Goal: Information Seeking & Learning: Learn about a topic

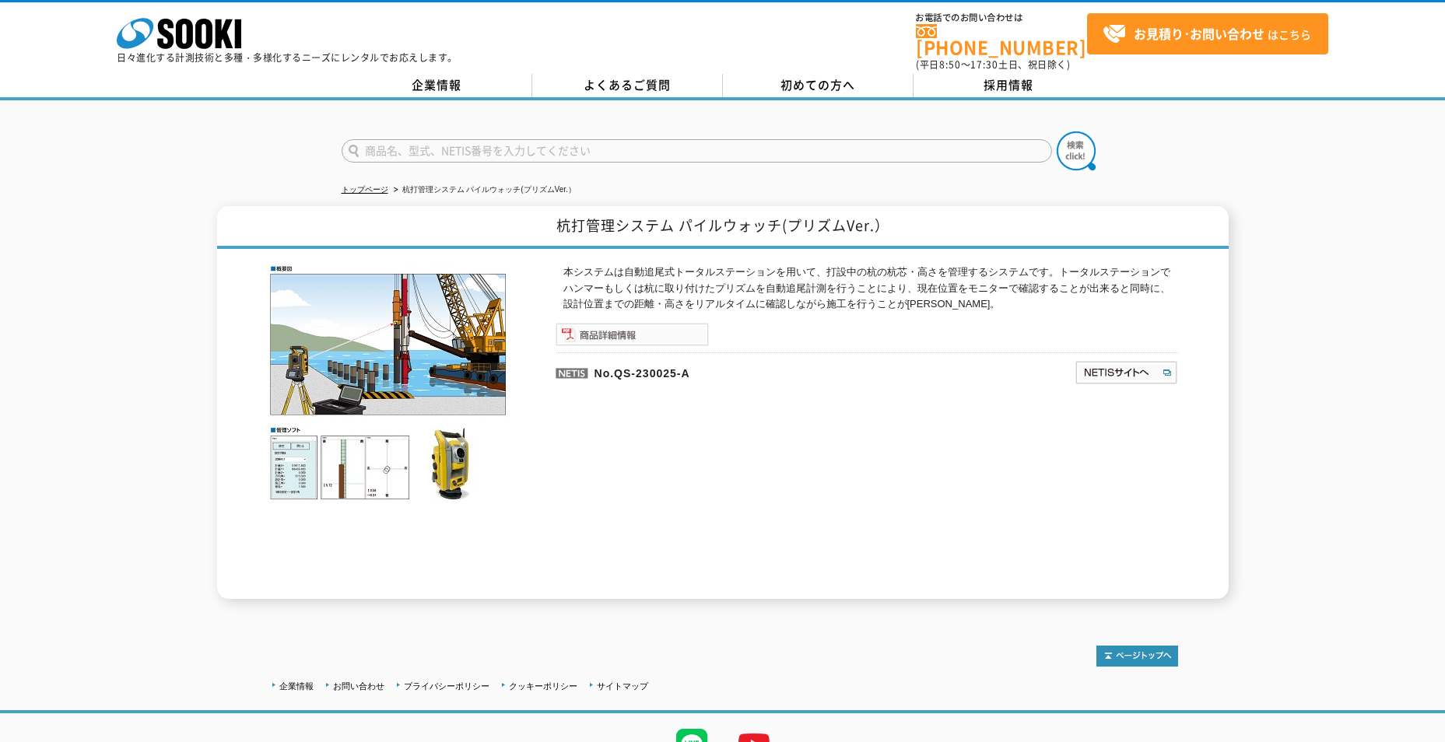
click at [615, 328] on img at bounding box center [631, 334] width 153 height 23
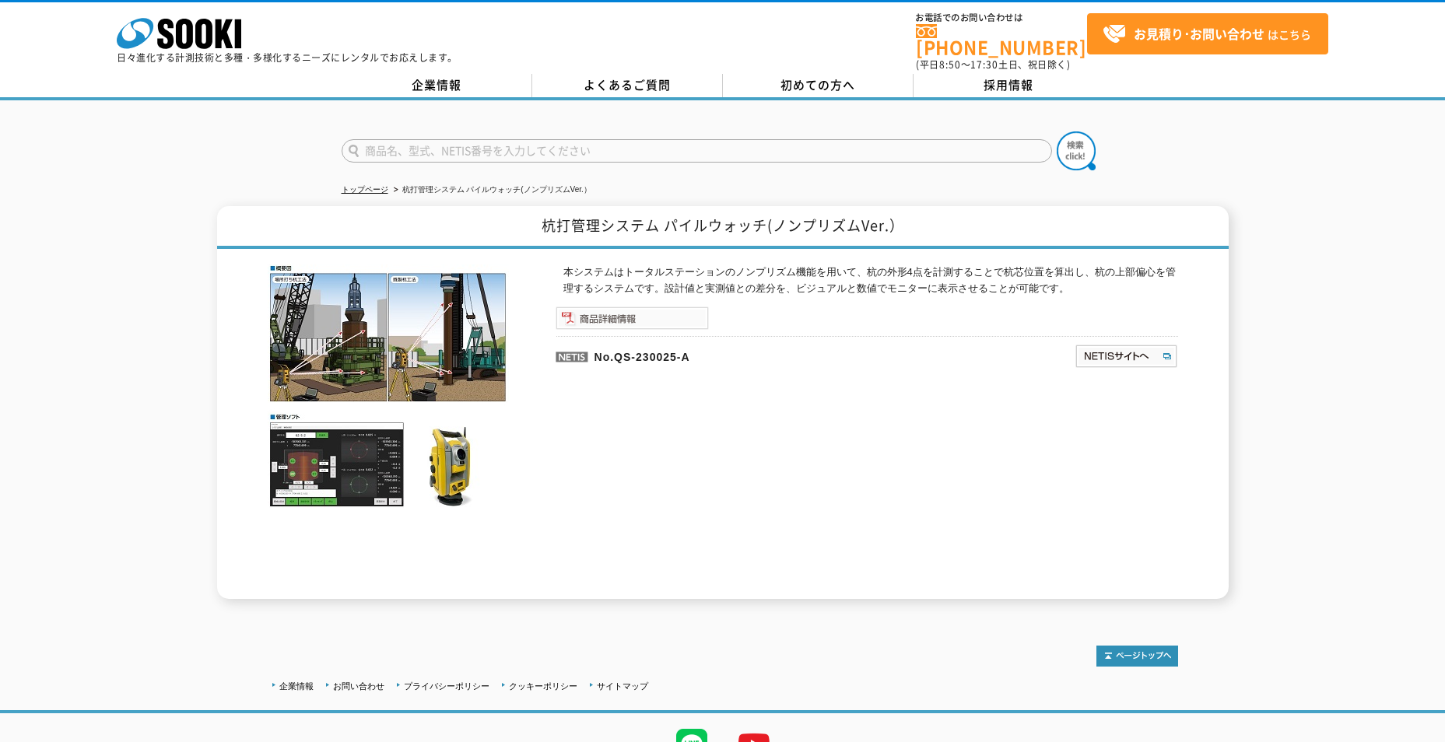
click at [664, 309] on img at bounding box center [631, 318] width 153 height 23
click at [214, 35] on icon "株式会社 ソーキ" at bounding box center [179, 33] width 124 height 31
